Goal: Communication & Community: Answer question/provide support

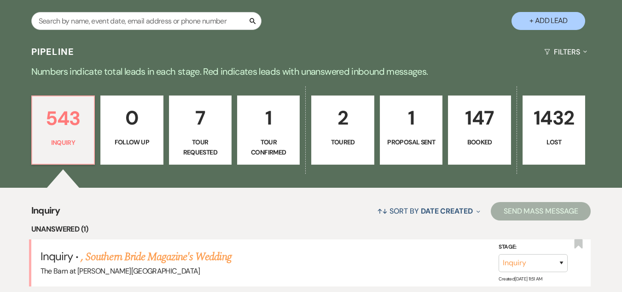
scroll to position [92, 0]
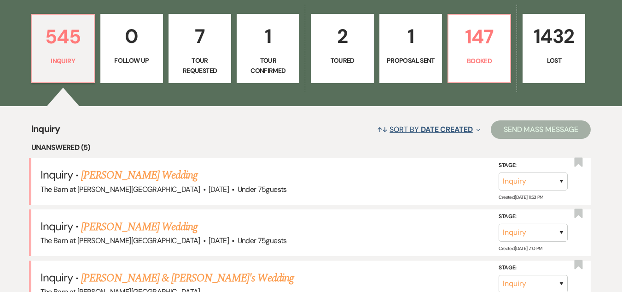
scroll to position [229, 0]
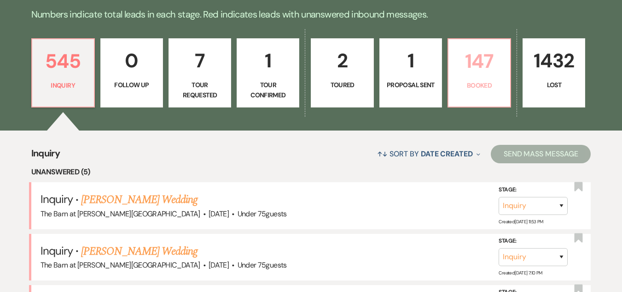
click at [477, 53] on p "147" at bounding box center [479, 61] width 51 height 31
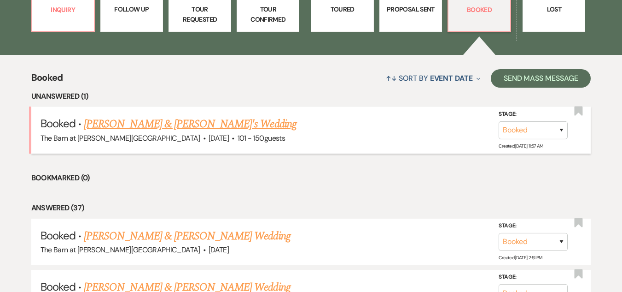
scroll to position [321, 0]
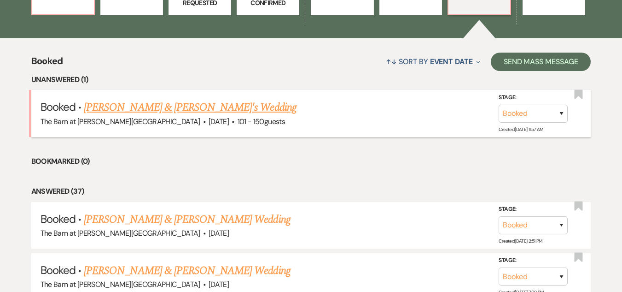
click at [199, 108] on link "[PERSON_NAME] & [PERSON_NAME]'s Wedding" at bounding box center [190, 107] width 213 height 17
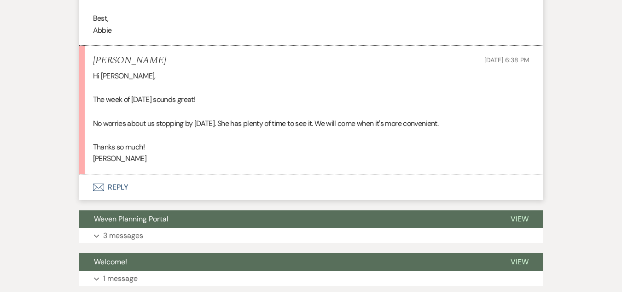
scroll to position [553, 0]
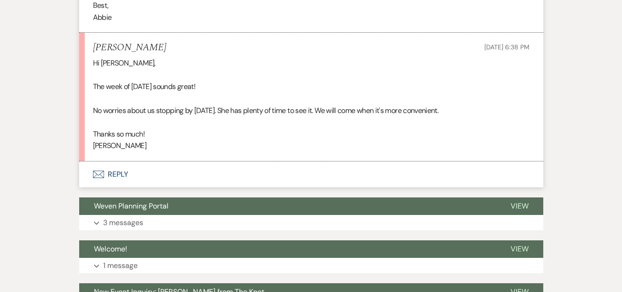
click at [117, 175] on button "Envelope Reply" at bounding box center [311, 174] width 464 height 26
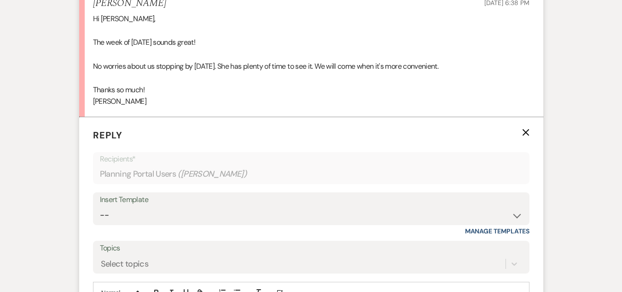
scroll to position [663, 0]
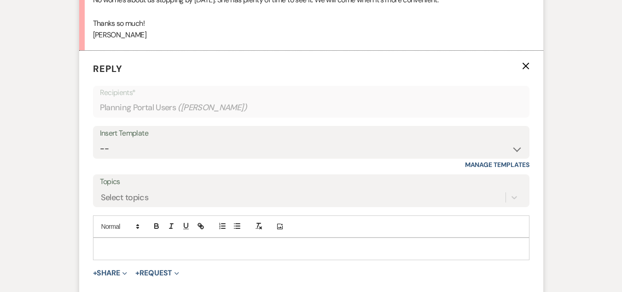
click at [193, 245] on p at bounding box center [311, 248] width 422 height 10
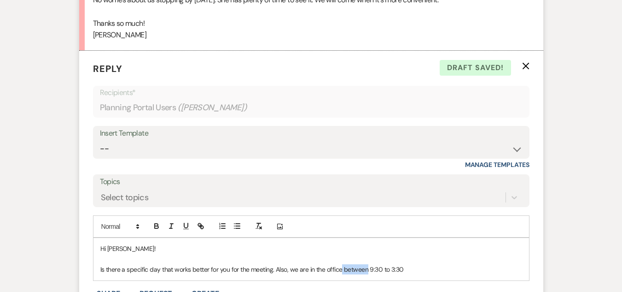
drag, startPoint x: 365, startPoint y: 269, endPoint x: 339, endPoint y: 268, distance: 25.4
click at [339, 268] on p "Is there a specific day that works better for you for the meeting. Also, we are…" at bounding box center [311, 269] width 422 height 10
click at [344, 267] on p "Is there a specific day that works better for you for the meeting. Also, we are…" at bounding box center [311, 269] width 422 height 10
click at [341, 269] on p "Is there a specific day that works better for you for the meeting. Also, we are…" at bounding box center [311, 269] width 422 height 10
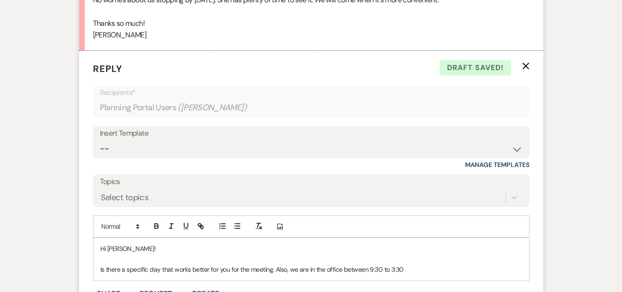
click at [348, 268] on p "Is there a specific day that works better for you for the meeting. Also, we are…" at bounding box center [311, 269] width 422 height 10
click at [415, 270] on p "Is there a specific day that works better for you for the meeting. Also, we are…" at bounding box center [311, 269] width 422 height 10
click at [428, 268] on p "Is there a specific day that works better for you for the meeting. Also, we are…" at bounding box center [311, 274] width 422 height 21
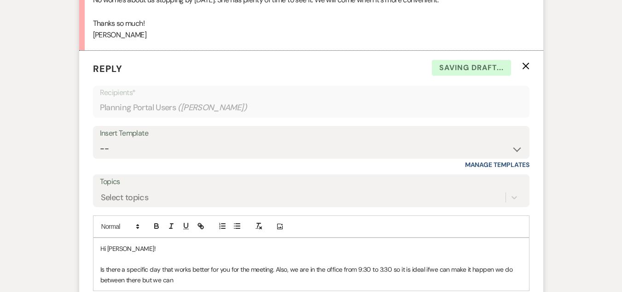
click at [516, 269] on p "Is there a specific day that works better for you for the meeting. Also, we are…" at bounding box center [311, 274] width 422 height 21
click at [431, 273] on p "Is there a specific day that works better for you for the meeting. Also, we are…" at bounding box center [311, 274] width 422 height 21
click at [432, 280] on p "Is there a specific day that works better for you for the meeting. Also, we are…" at bounding box center [311, 274] width 422 height 21
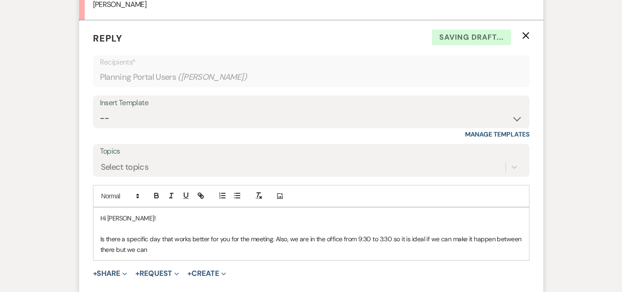
scroll to position [709, 0]
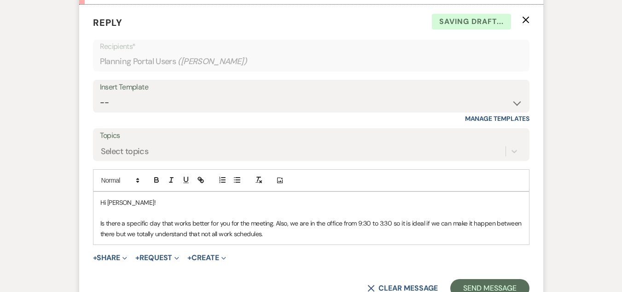
click at [210, 233] on p "Is there a specific day that works better for you for the meeting. Also, we are…" at bounding box center [311, 228] width 422 height 21
click at [271, 234] on p "Is there a specific day that works better for you for the meeting. Also, we are…" at bounding box center [311, 228] width 422 height 21
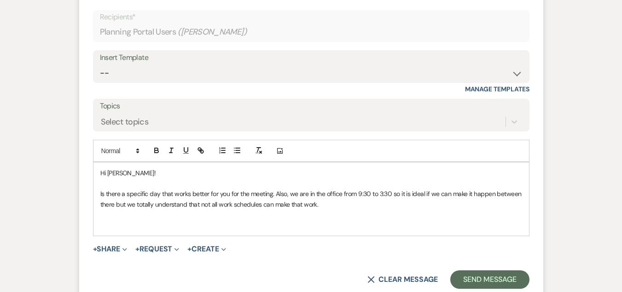
scroll to position [740, 0]
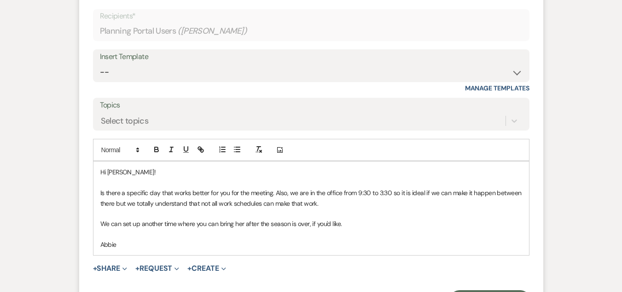
click at [273, 196] on p "Is there a specific day that works better for you for the meeting. Also, we are…" at bounding box center [311, 197] width 422 height 21
click at [350, 204] on p "Is there a specific day that works better for you for the meeting? Also, we are…" at bounding box center [311, 197] width 422 height 21
click at [114, 205] on p "Is there a specific day that works better for you for the meeting? Also, we are…" at bounding box center [311, 197] width 422 height 21
click at [348, 206] on p "Is there a specific day that works better for you for the meeting? Also, we are…" at bounding box center [311, 197] width 422 height 21
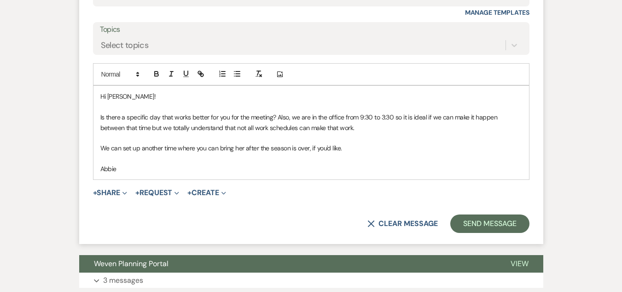
scroll to position [832, 0]
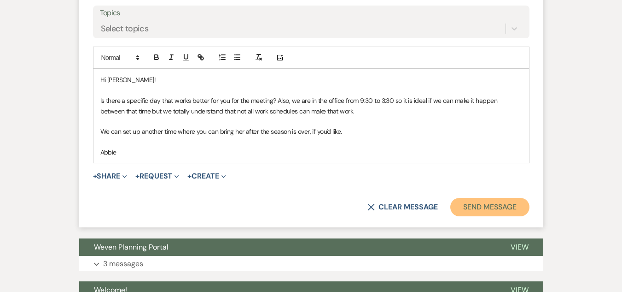
click at [482, 206] on button "Send Message" at bounding box center [489, 207] width 79 height 18
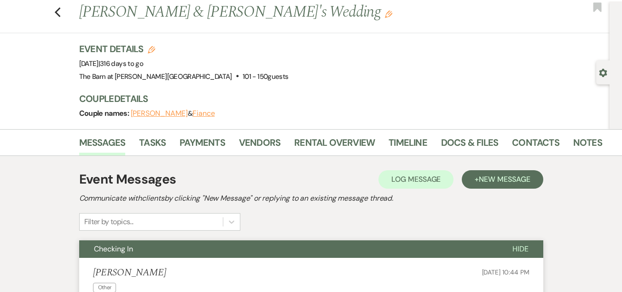
scroll to position [0, 0]
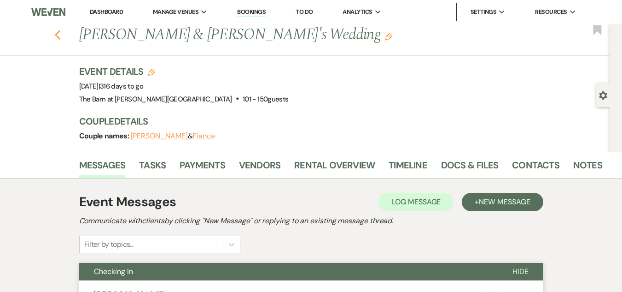
click at [61, 35] on icon "Previous" at bounding box center [57, 34] width 7 height 11
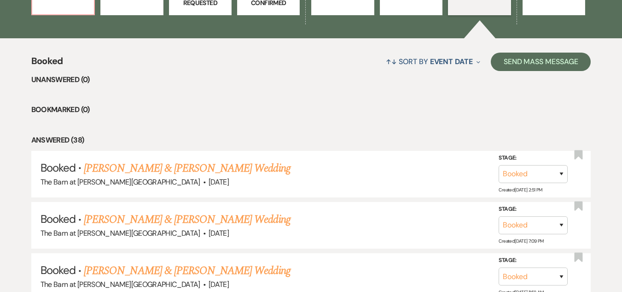
scroll to position [229, 0]
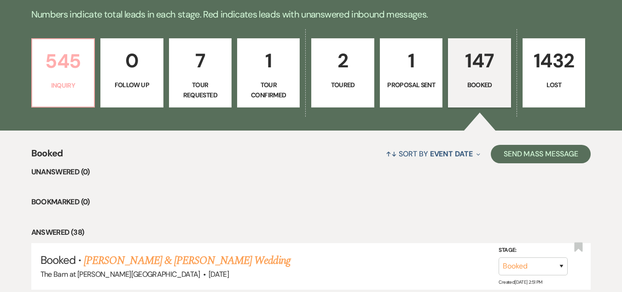
click at [63, 73] on p "545" at bounding box center [63, 61] width 51 height 31
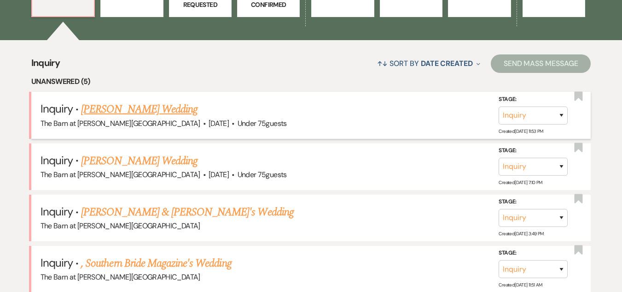
scroll to position [321, 0]
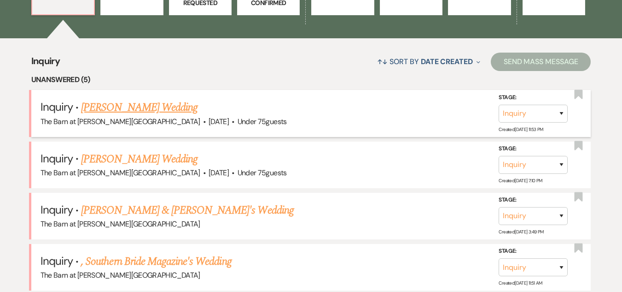
click at [164, 112] on link "[PERSON_NAME] Wedding" at bounding box center [139, 107] width 117 height 17
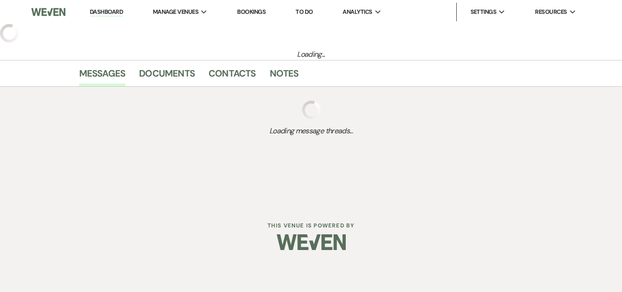
select select "3"
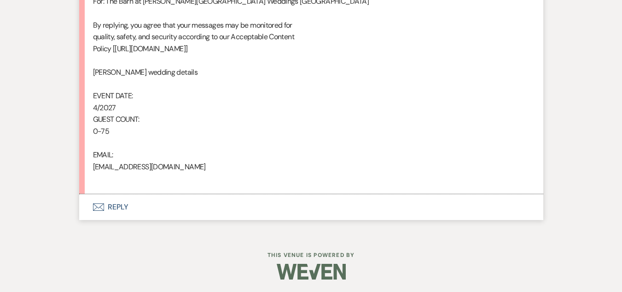
scroll to position [590, 0]
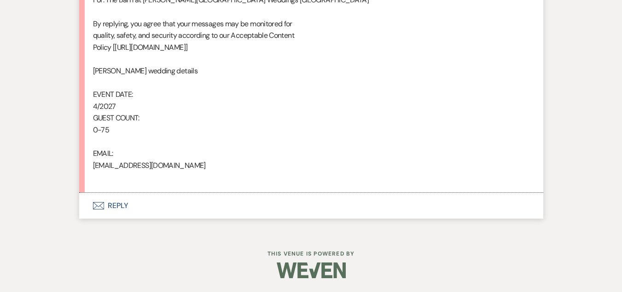
click at [120, 204] on button "Envelope Reply" at bounding box center [311, 206] width 464 height 26
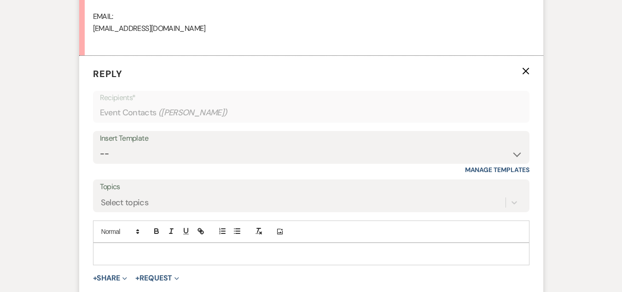
scroll to position [774, 0]
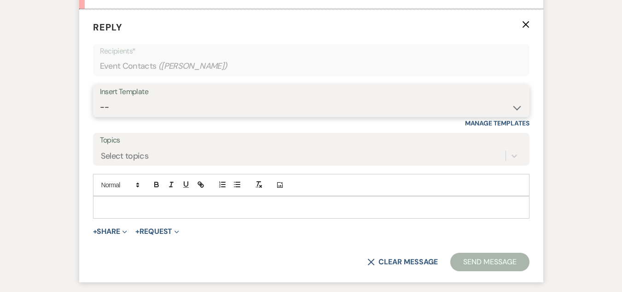
click at [239, 102] on select "-- Weven Planning Portal Introduction (Booked Events) Welcome Email Offboarding…" at bounding box center [311, 107] width 423 height 18
select select "5124"
click at [100, 98] on select "-- Weven Planning Portal Introduction (Booked Events) Welcome Email Offboarding…" at bounding box center [311, 107] width 423 height 18
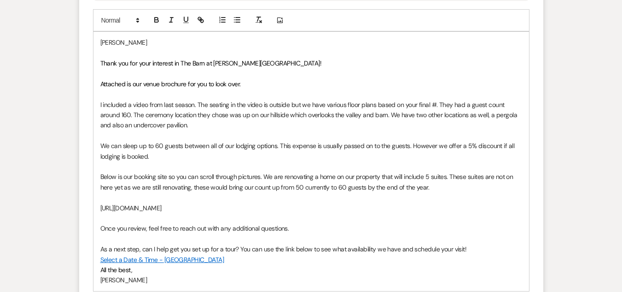
scroll to position [958, 0]
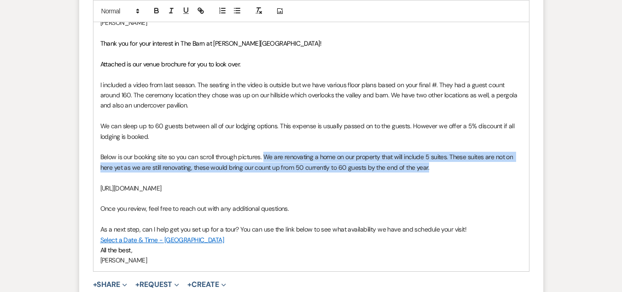
drag, startPoint x: 436, startPoint y: 165, endPoint x: 266, endPoint y: 158, distance: 170.1
click at [266, 158] on p "Below is our booking site so you can scroll through pictures. We are renovating…" at bounding box center [311, 162] width 422 height 21
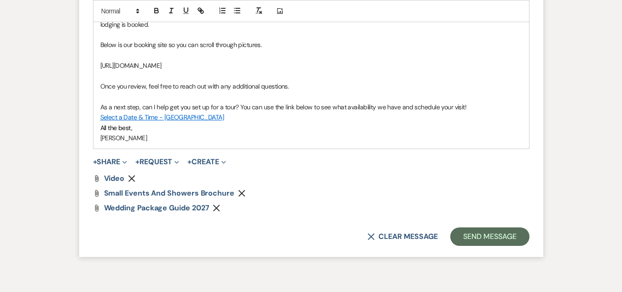
scroll to position [1119, 0]
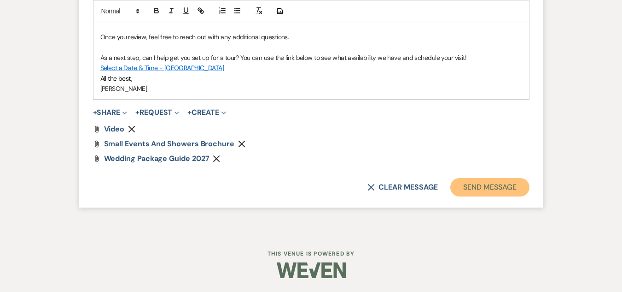
click at [491, 191] on button "Send Message" at bounding box center [489, 187] width 79 height 18
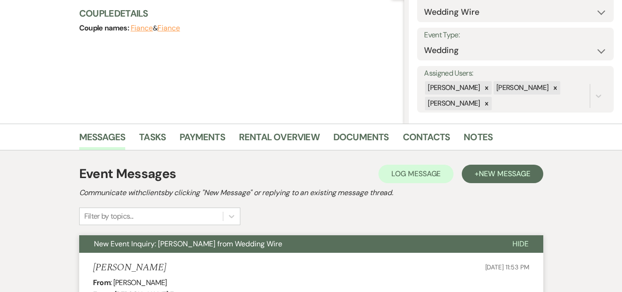
scroll to position [0, 0]
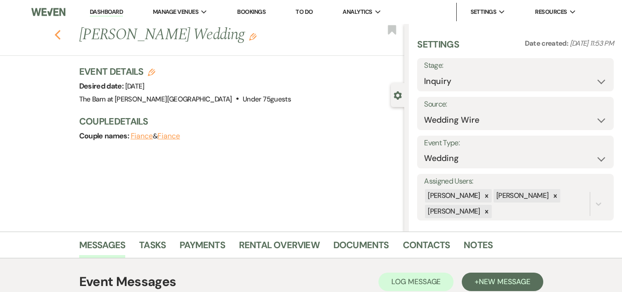
click at [61, 35] on icon "Previous" at bounding box center [57, 34] width 7 height 11
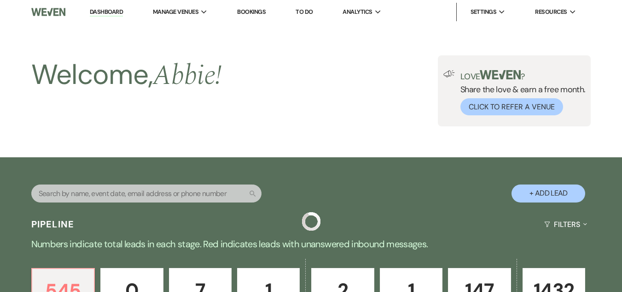
scroll to position [321, 0]
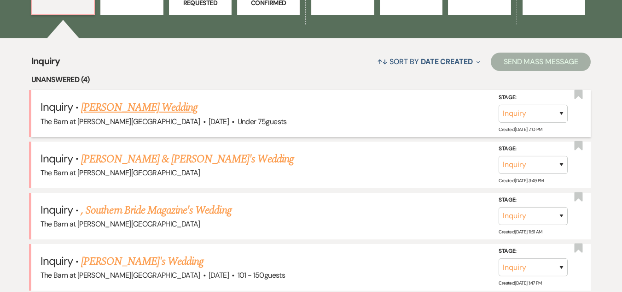
click at [134, 102] on link "[PERSON_NAME] Wedding" at bounding box center [139, 107] width 117 height 17
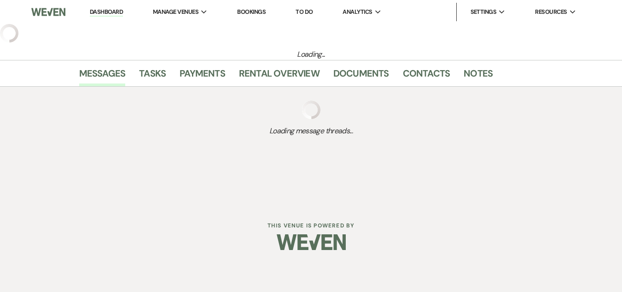
select select "3"
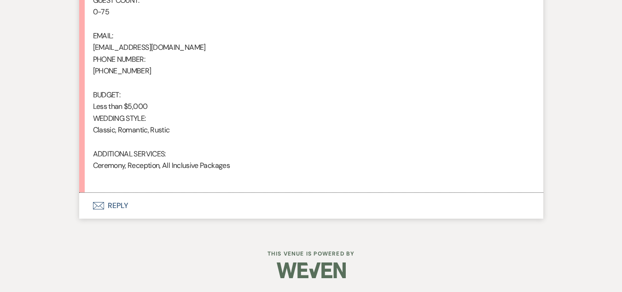
click at [117, 205] on button "Envelope Reply" at bounding box center [311, 206] width 464 height 26
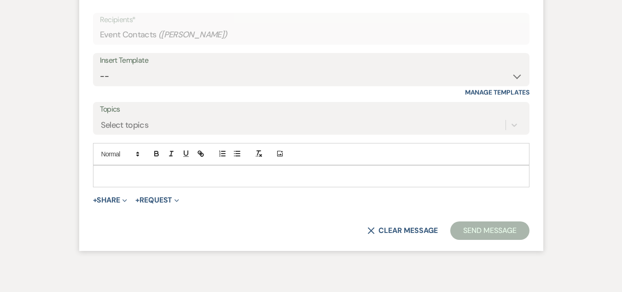
scroll to position [954, 0]
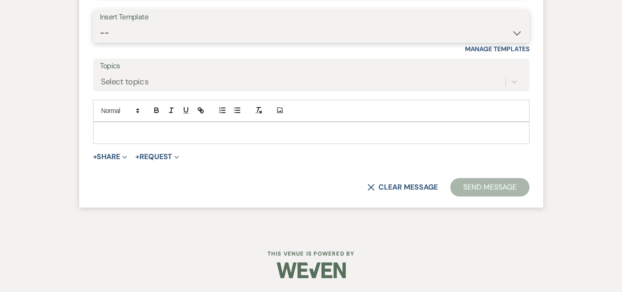
click at [291, 27] on select "-- Weven Planning Portal Introduction (Booked Events) Welcome Email Offboarding…" at bounding box center [311, 33] width 423 height 18
select select "4054"
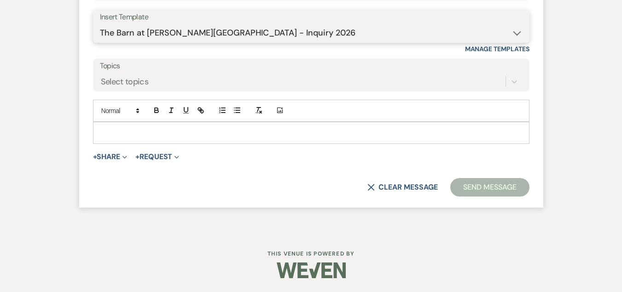
click at [100, 24] on select "-- Weven Planning Portal Introduction (Booked Events) Welcome Email Offboarding…" at bounding box center [311, 33] width 423 height 18
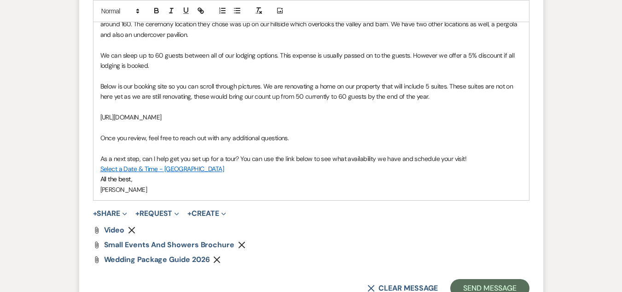
scroll to position [1138, 0]
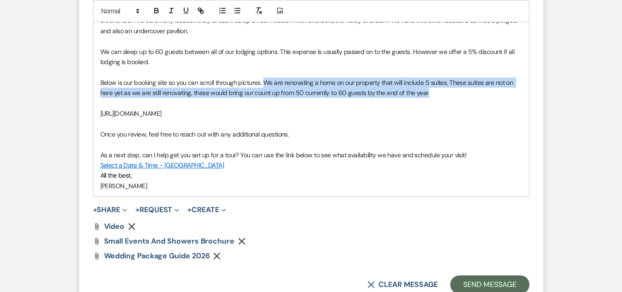
drag, startPoint x: 439, startPoint y: 94, endPoint x: 265, endPoint y: 87, distance: 174.7
click at [265, 87] on p "Below is our booking site so you can scroll through pictures. We are renovating…" at bounding box center [311, 87] width 422 height 21
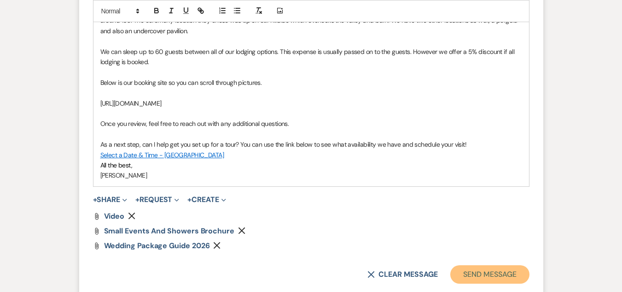
click at [488, 269] on button "Send Message" at bounding box center [489, 274] width 79 height 18
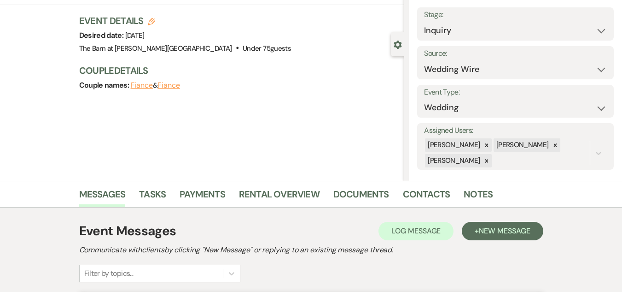
scroll to position [0, 0]
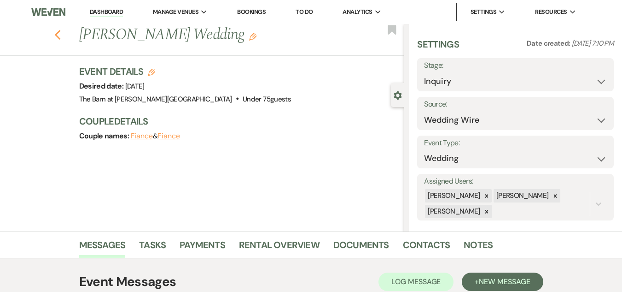
click at [61, 30] on icon "Previous" at bounding box center [57, 34] width 7 height 11
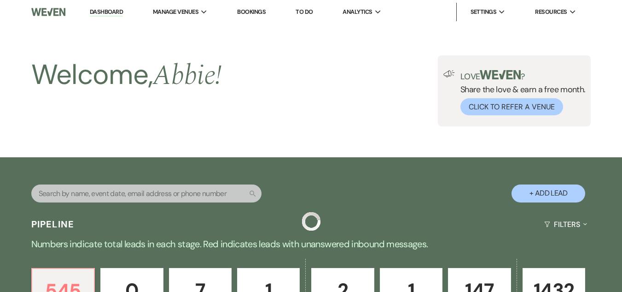
scroll to position [321, 0]
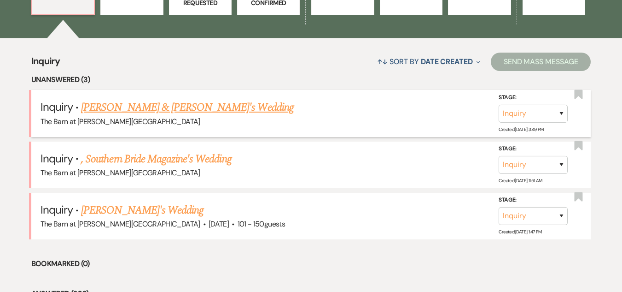
click at [180, 106] on link "[PERSON_NAME] & [PERSON_NAME]'s Wedding" at bounding box center [187, 107] width 213 height 17
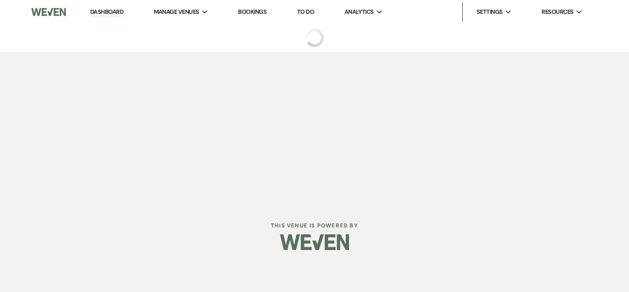
select select "22"
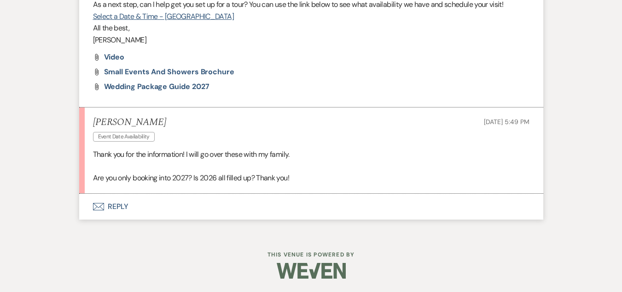
scroll to position [618, 0]
click at [117, 202] on button "Envelope Reply" at bounding box center [311, 206] width 464 height 26
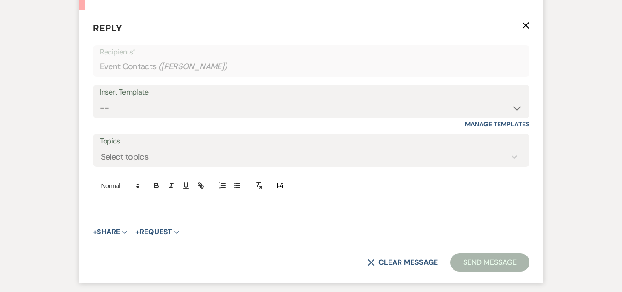
scroll to position [802, 0]
click at [196, 211] on p at bounding box center [311, 207] width 422 height 10
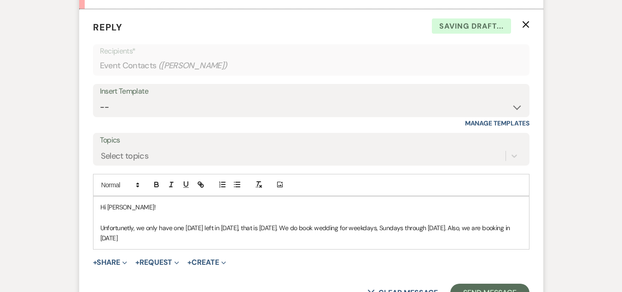
click at [115, 229] on p "Unfortunetly, we only have one [DATE] left in [DATE], that is [DATE]. We do boo…" at bounding box center [311, 232] width 422 height 21
click at [258, 227] on p "Unfortunately, we only have one [DATE] left in [DATE], that is [DATE]. We do bo…" at bounding box center [311, 232] width 422 height 21
click at [306, 243] on p "Unfortunately, we only have one [DATE] left in [DATE], which is [DATE]. We do b…" at bounding box center [311, 232] width 422 height 21
drag, startPoint x: 397, startPoint y: 229, endPoint x: 390, endPoint y: 231, distance: 7.5
click at [390, 231] on p "Unfortunately, we only have one [DATE] left in [DATE], which is [DATE]. We do b…" at bounding box center [311, 232] width 422 height 21
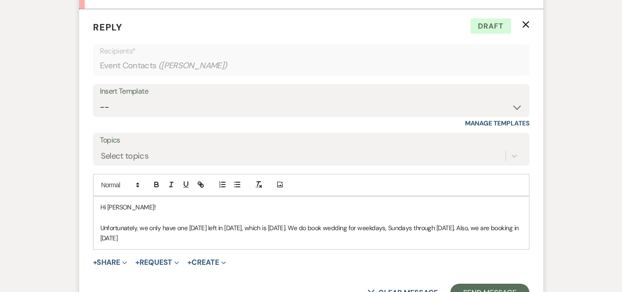
click at [362, 229] on p "Unfortunately, we only have one [DATE] left in [DATE], which is [DATE]. We do b…" at bounding box center [311, 232] width 422 height 21
click at [397, 230] on p "Unfortunately, we only have one [DATE] left in [DATE], which is [DATE]. We do b…" at bounding box center [311, 232] width 422 height 21
click at [396, 228] on p "Unfortunately, we only have one [DATE] left in [DATE], which is [DATE]. We do b…" at bounding box center [311, 232] width 422 height 21
click at [397, 228] on p "Unfortunately, we only have one [DATE] left in [DATE], which is [DATE]. We do b…" at bounding box center [311, 232] width 422 height 21
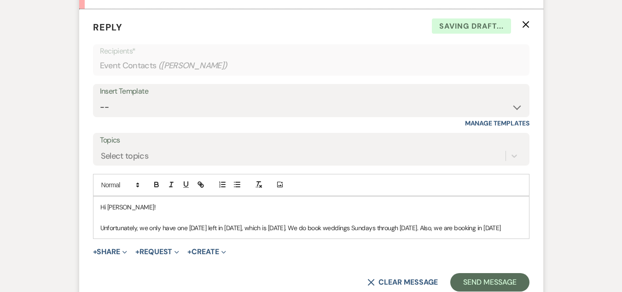
click at [437, 230] on p "Unfortunately, we only have one [DATE] left in [DATE], which is [DATE]. We do b…" at bounding box center [311, 227] width 422 height 10
click at [458, 233] on p "Unfortunately, we only have one [DATE] left in [DATE], which is [DATE]. We do b…" at bounding box center [311, 227] width 422 height 10
drag, startPoint x: 459, startPoint y: 228, endPoint x: 471, endPoint y: 238, distance: 14.7
click at [471, 233] on p "Unfortunately, we only have one [DATE] left in [DATE], which is [DATE]. We do b…" at bounding box center [311, 227] width 422 height 10
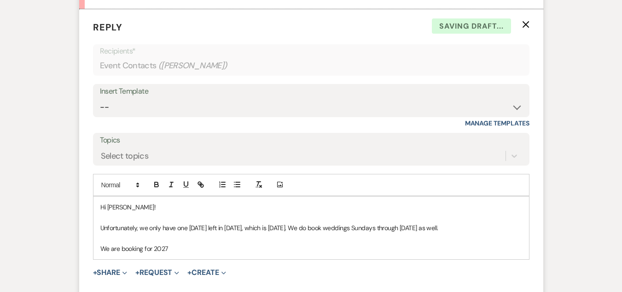
click at [152, 248] on p "We are booking for 2027" at bounding box center [311, 248] width 422 height 10
click at [199, 249] on p "We are booking for the 2027" at bounding box center [311, 248] width 422 height 10
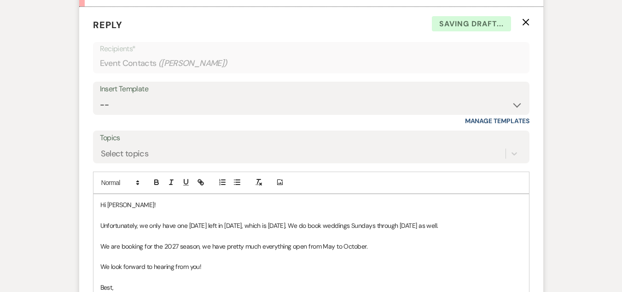
scroll to position [815, 0]
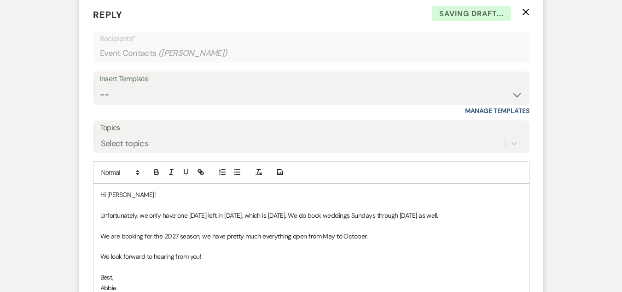
click at [103, 235] on p "We are booking for the 2027 season, we have pretty much everything open from Ma…" at bounding box center [311, 236] width 422 height 10
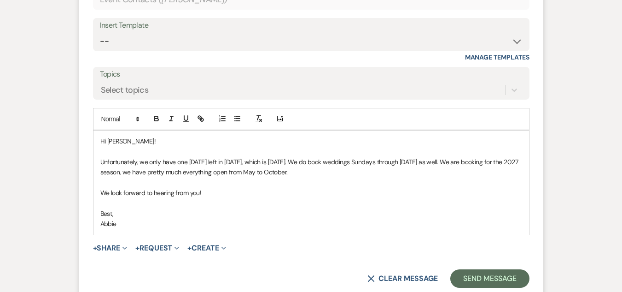
scroll to position [907, 0]
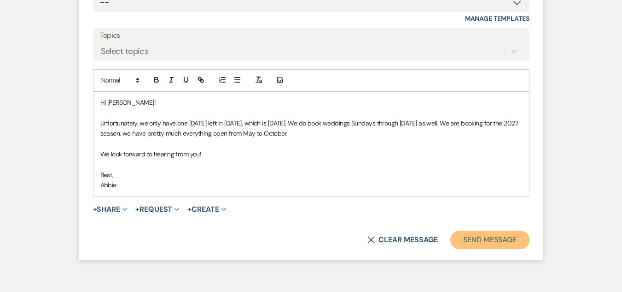
click at [477, 236] on button "Send Message" at bounding box center [489, 239] width 79 height 18
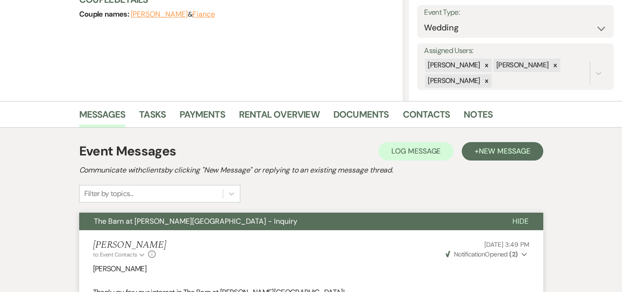
scroll to position [0, 0]
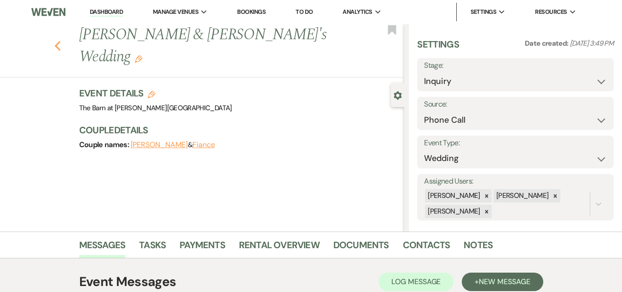
click at [60, 41] on use "button" at bounding box center [57, 46] width 6 height 10
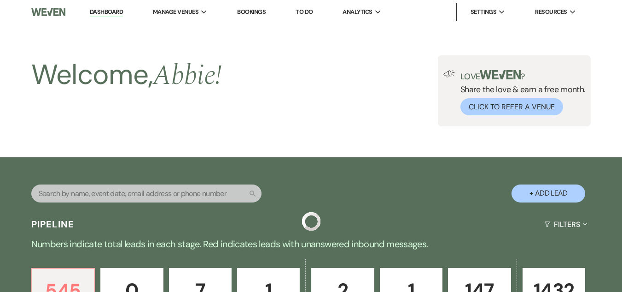
scroll to position [321, 0]
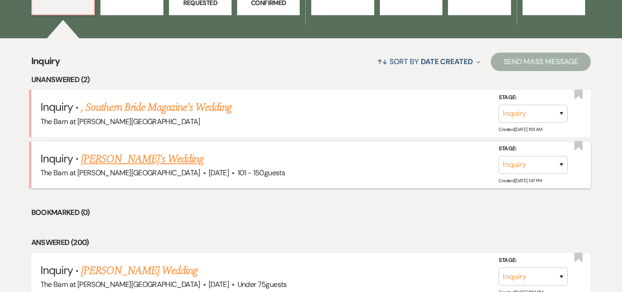
click at [151, 156] on link "[PERSON_NAME]'s Wedding" at bounding box center [142, 159] width 123 height 17
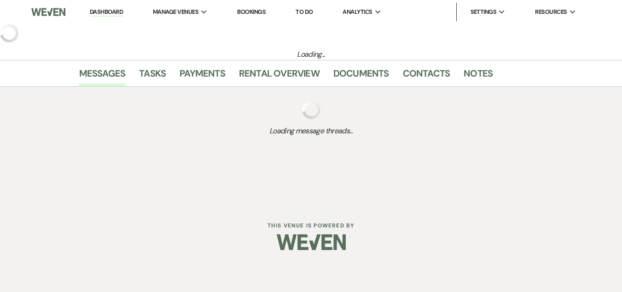
select select "2"
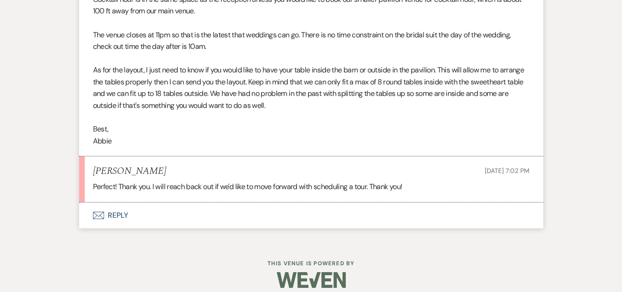
scroll to position [1555, 0]
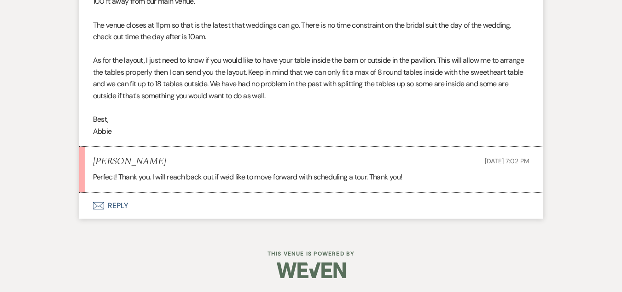
click at [115, 202] on button "Envelope Reply" at bounding box center [311, 206] width 464 height 26
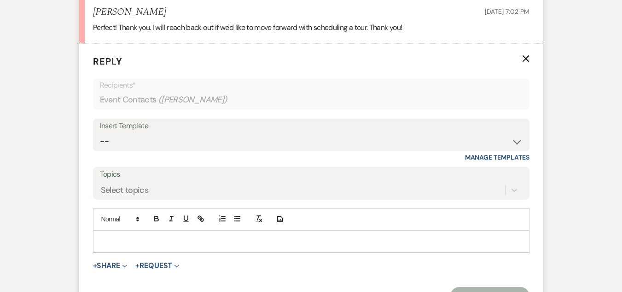
scroll to position [1739, 0]
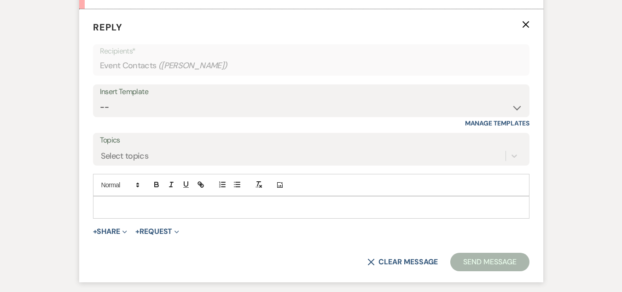
click at [150, 211] on p at bounding box center [311, 207] width 422 height 10
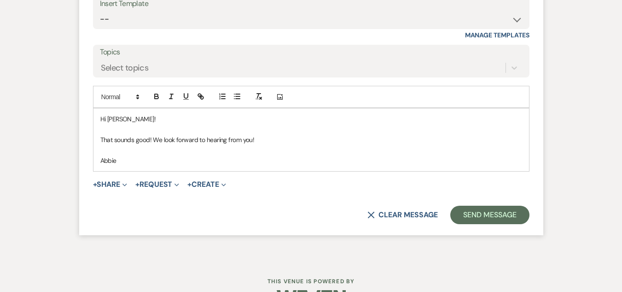
scroll to position [1831, 0]
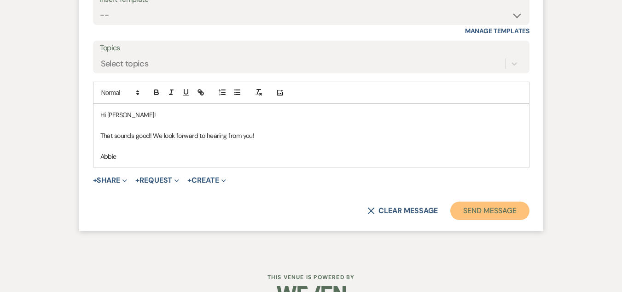
click at [478, 204] on button "Send Message" at bounding box center [489, 210] width 79 height 18
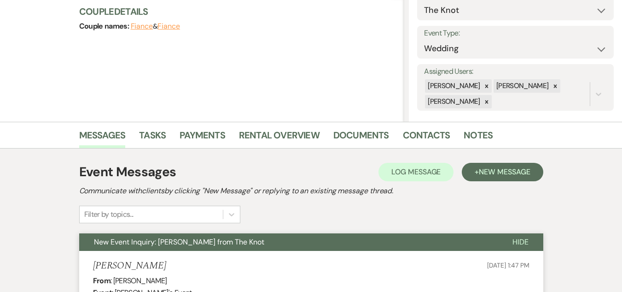
scroll to position [0, 0]
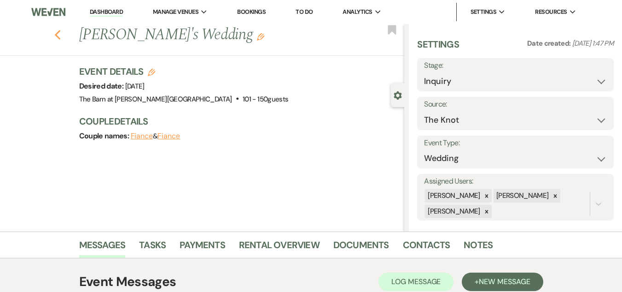
click at [60, 33] on use "button" at bounding box center [57, 35] width 6 height 10
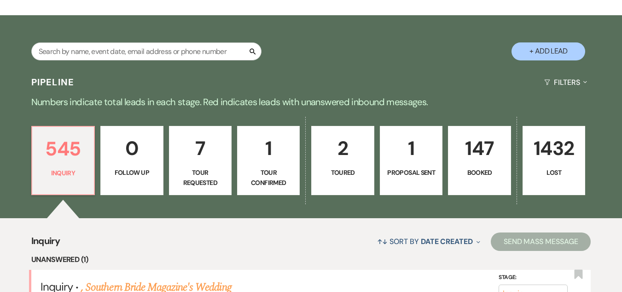
scroll to position [137, 0]
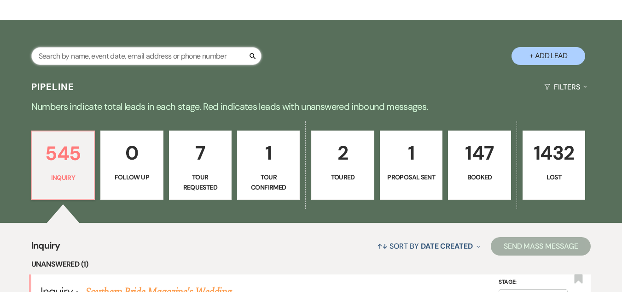
click at [120, 53] on input "text" at bounding box center [146, 56] width 230 height 18
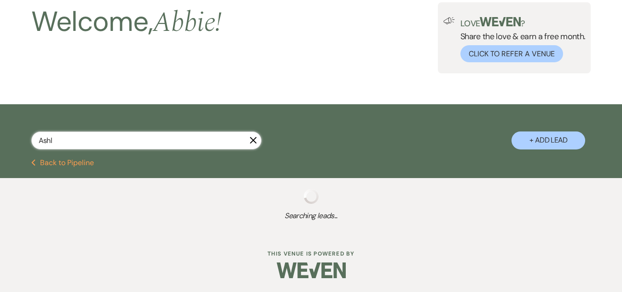
scroll to position [53, 0]
type input "[PERSON_NAME]"
select select "8"
select select "2"
select select "8"
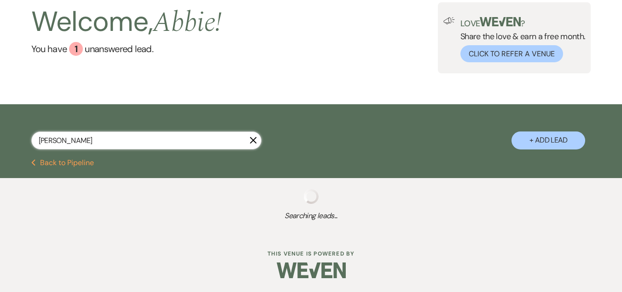
select select "8"
select select "11"
select select "8"
select select "5"
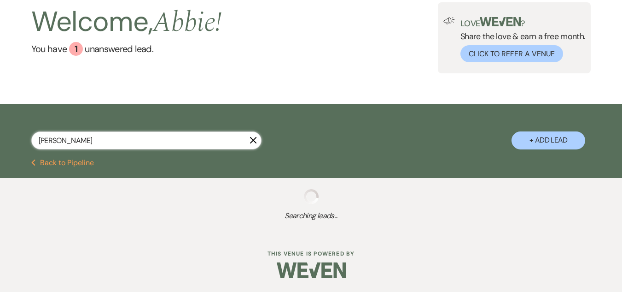
select select "8"
select select "6"
select select "8"
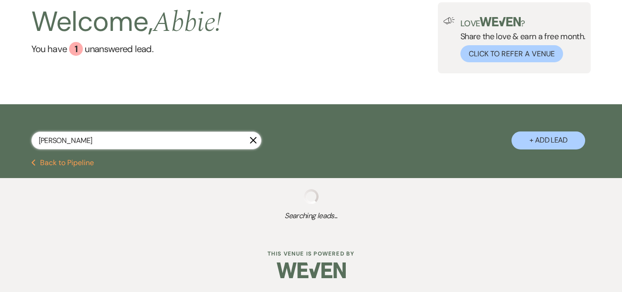
select select "8"
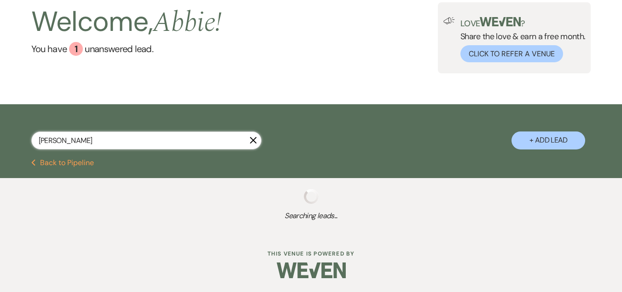
select select "8"
select select "1"
select select "8"
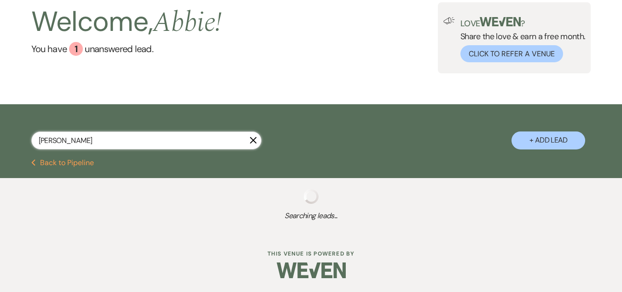
select select "8"
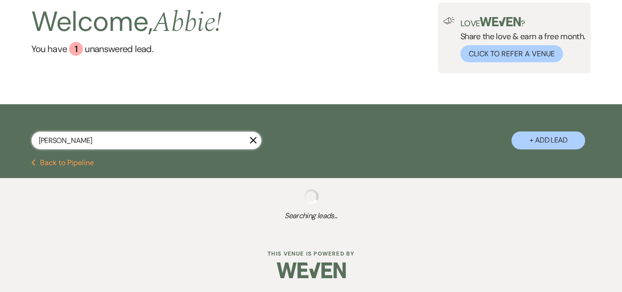
select select "8"
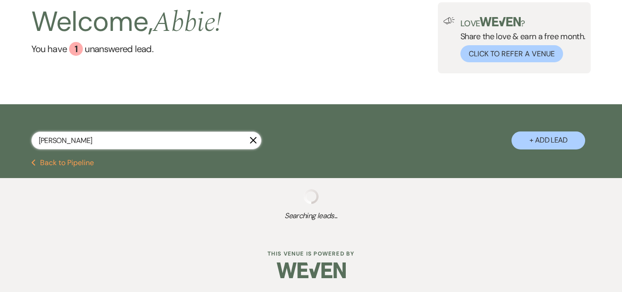
select select "8"
select select "4"
select select "8"
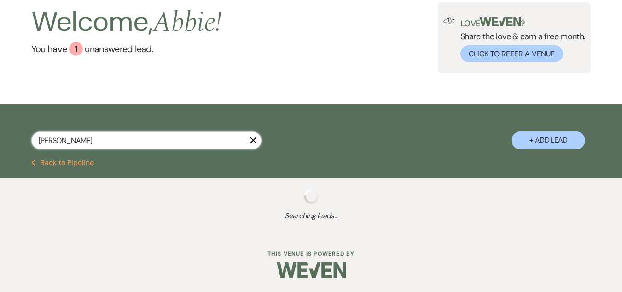
select select "8"
select select "5"
select select "8"
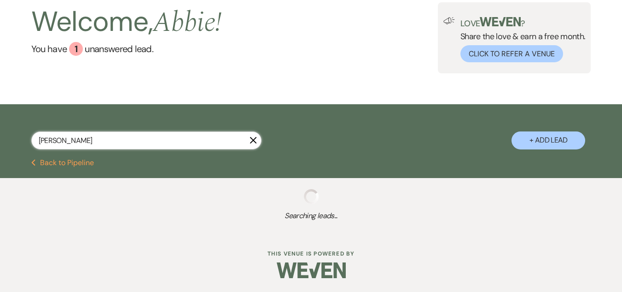
select select "8"
select select "1"
select select "8"
select select "1"
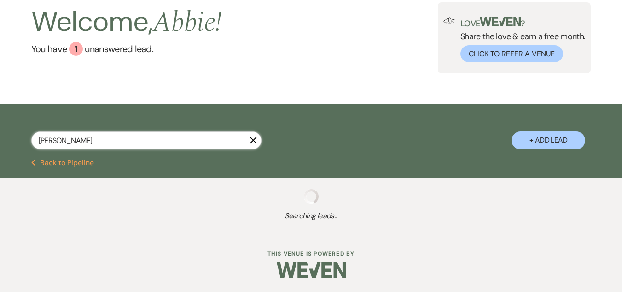
select select "8"
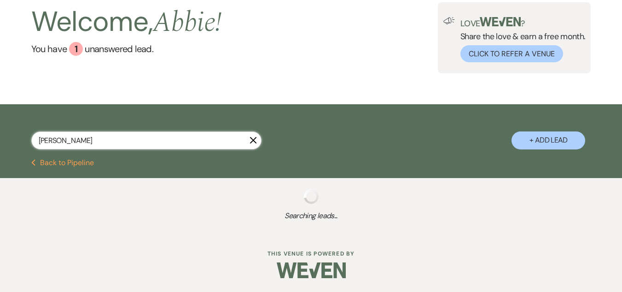
select select "8"
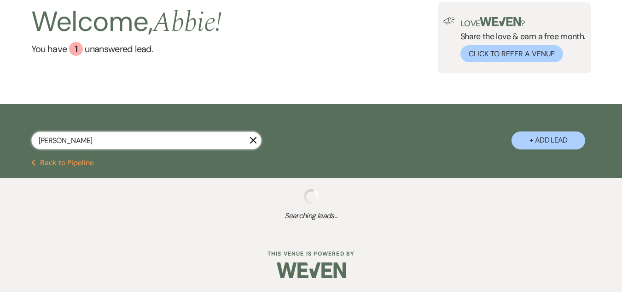
select select "8"
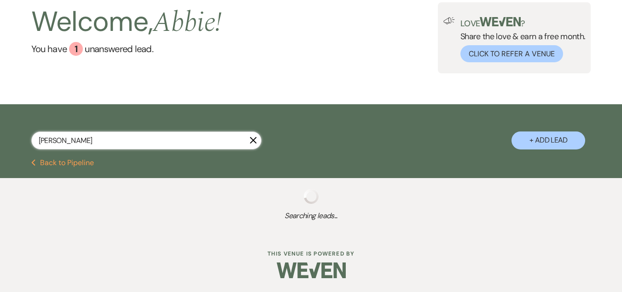
select select "8"
select select "11"
select select "8"
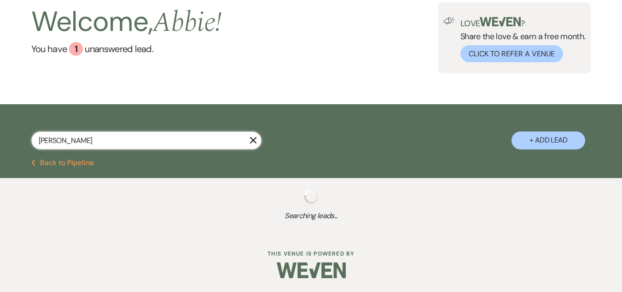
select select "8"
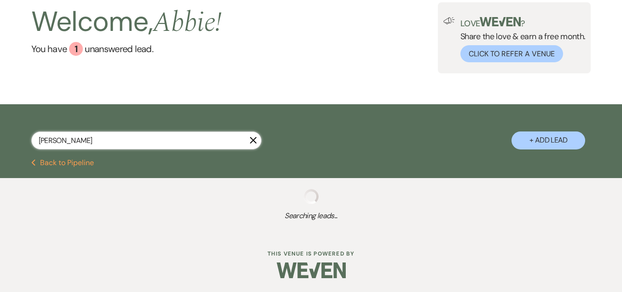
select select "5"
select select "8"
select select "5"
select select "8"
select select "11"
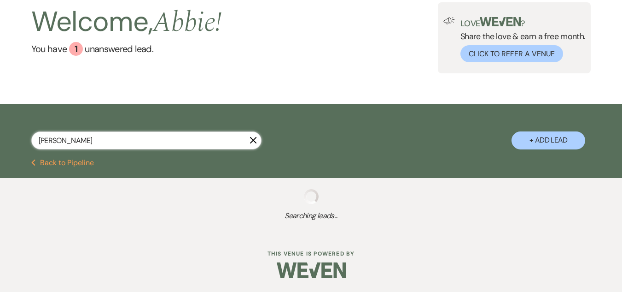
select select "8"
select select "5"
select select "8"
select select "5"
select select "8"
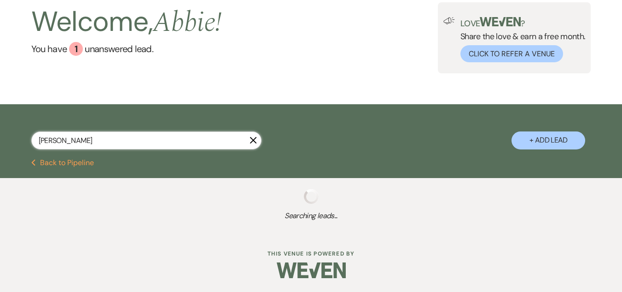
select select "5"
select select "8"
select select "5"
select select "8"
select select "5"
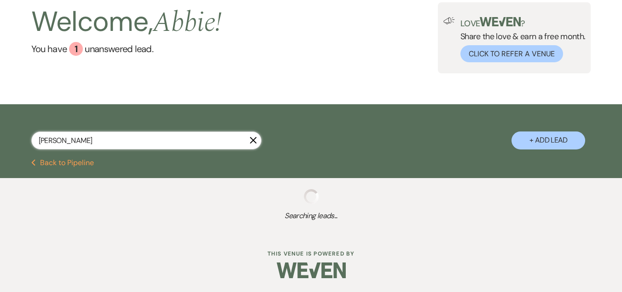
select select "8"
select select "5"
select select "8"
select select "5"
select select "8"
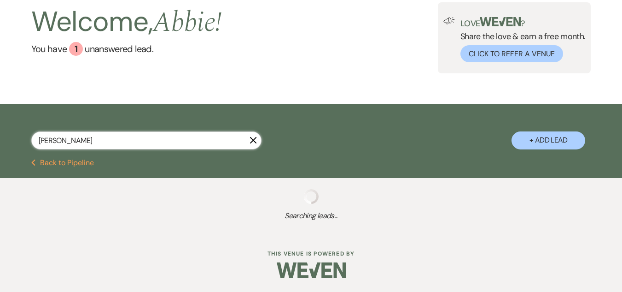
select select "5"
select select "8"
select select "5"
select select "8"
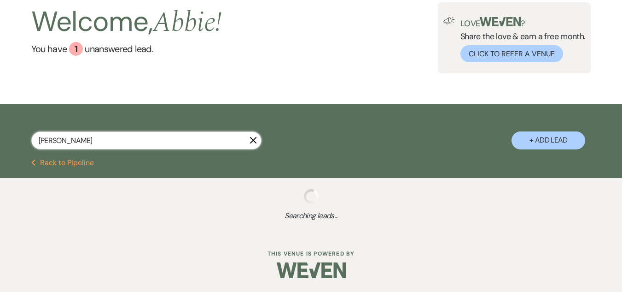
select select "8"
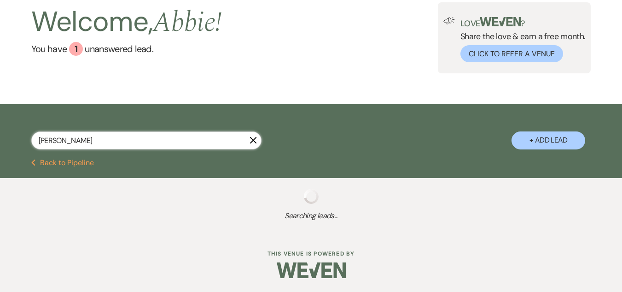
select select "8"
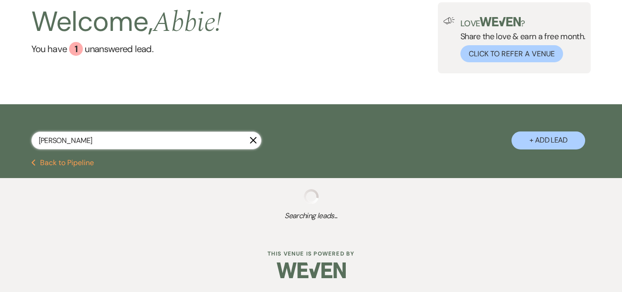
select select "8"
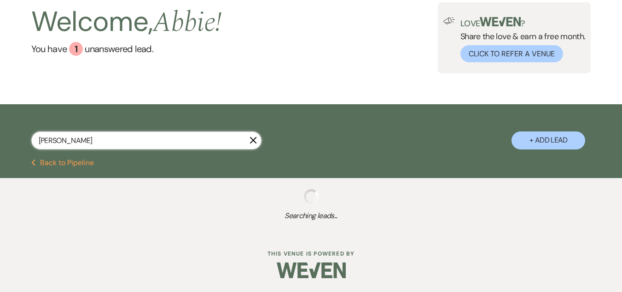
select select "8"
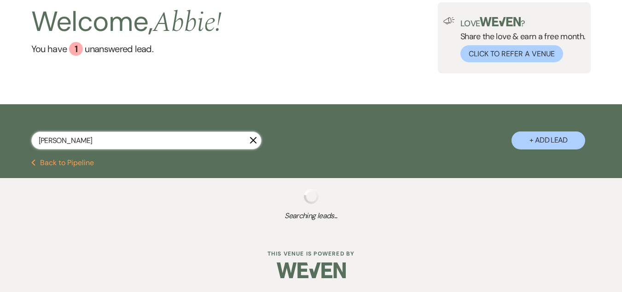
select select "8"
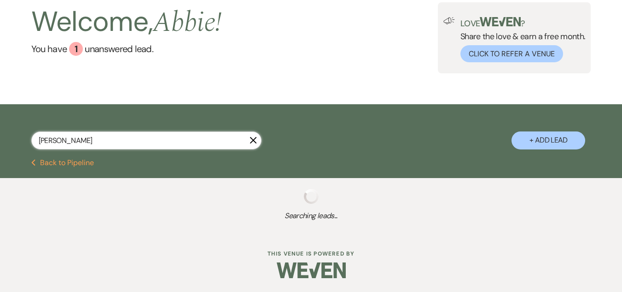
select select "8"
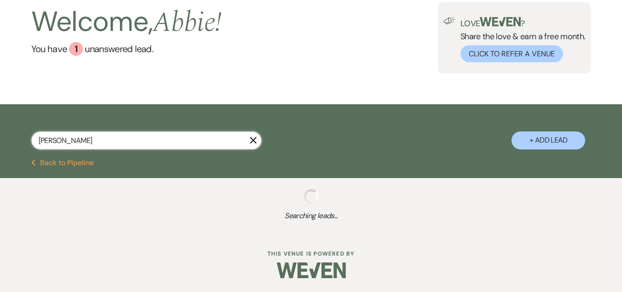
select select "8"
select select "6"
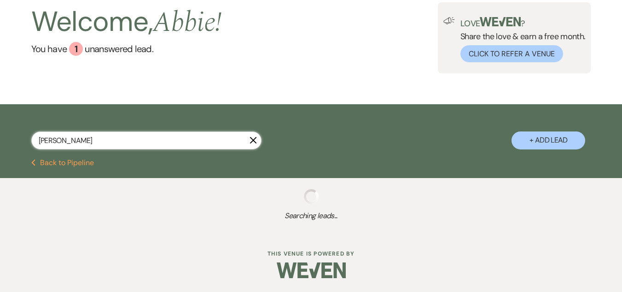
select select "8"
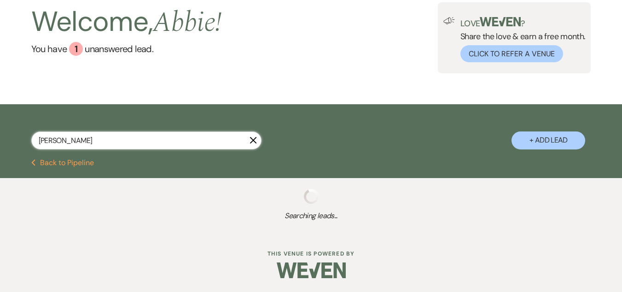
select select "8"
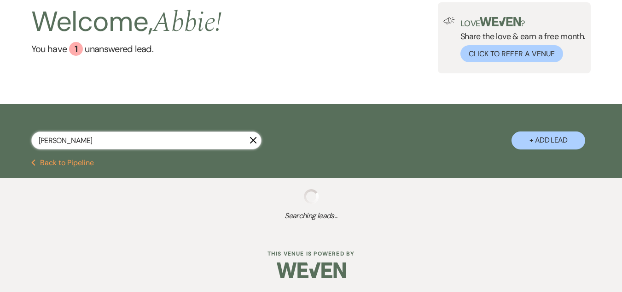
select select "8"
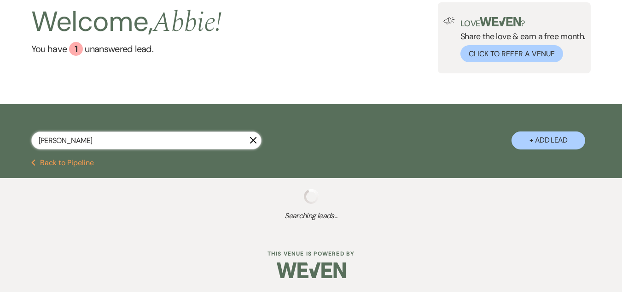
select select "8"
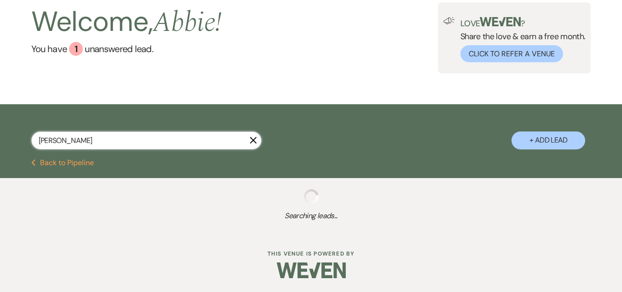
select select "8"
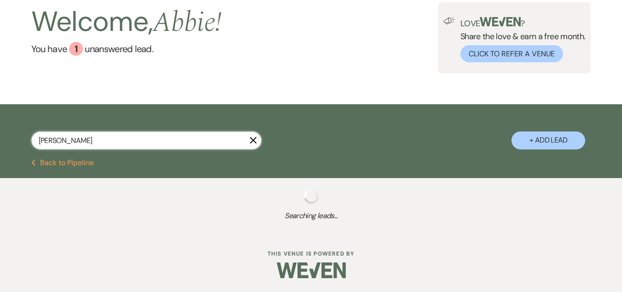
select select "8"
select select "6"
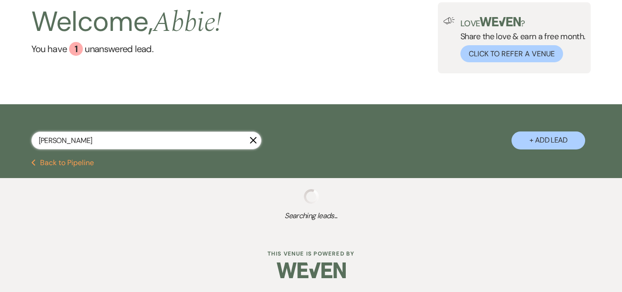
select select "8"
select select "5"
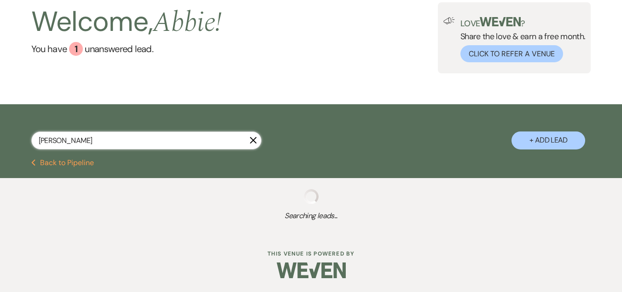
select select "8"
select select "5"
select select "8"
select select "5"
select select "8"
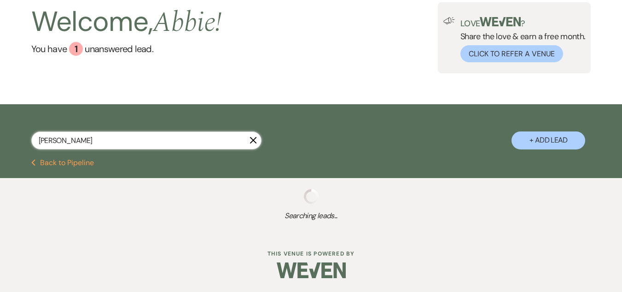
select select "8"
select select "5"
select select "8"
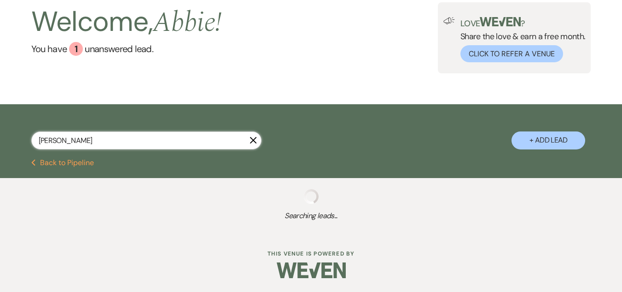
select select "8"
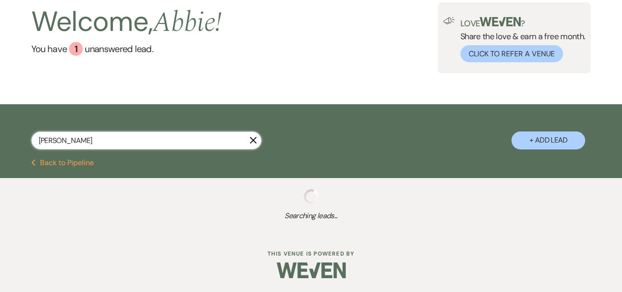
select select "8"
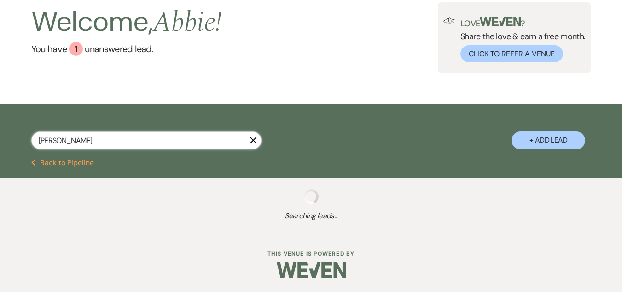
select select "8"
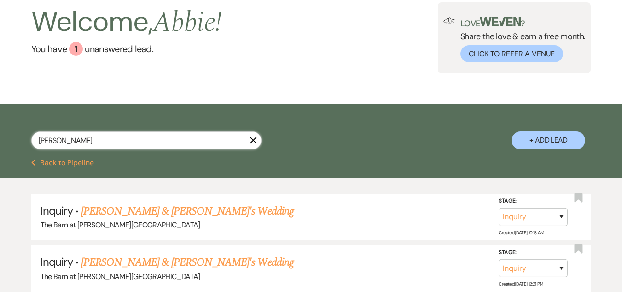
scroll to position [137, 0]
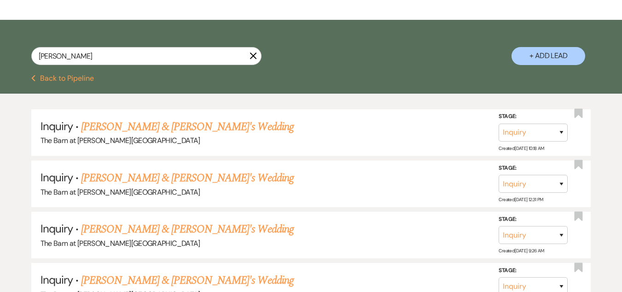
click at [60, 77] on button "Previous Back to Pipeline" at bounding box center [62, 78] width 63 height 7
